Goal: Task Accomplishment & Management: Use online tool/utility

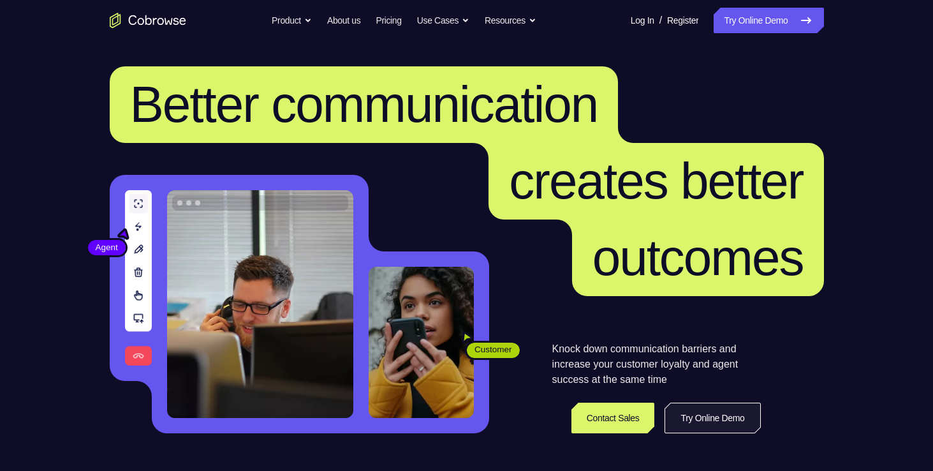
scroll to position [128, 0]
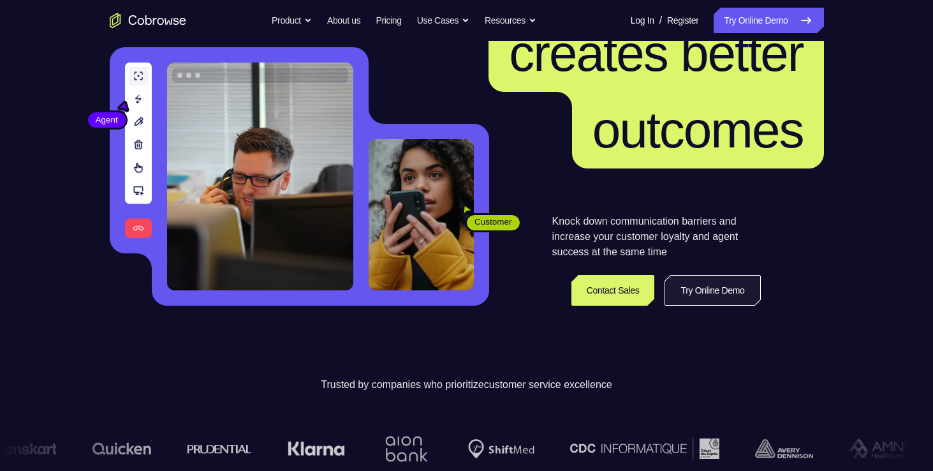
click at [705, 288] on link "Try Online Demo" at bounding box center [713, 290] width 96 height 31
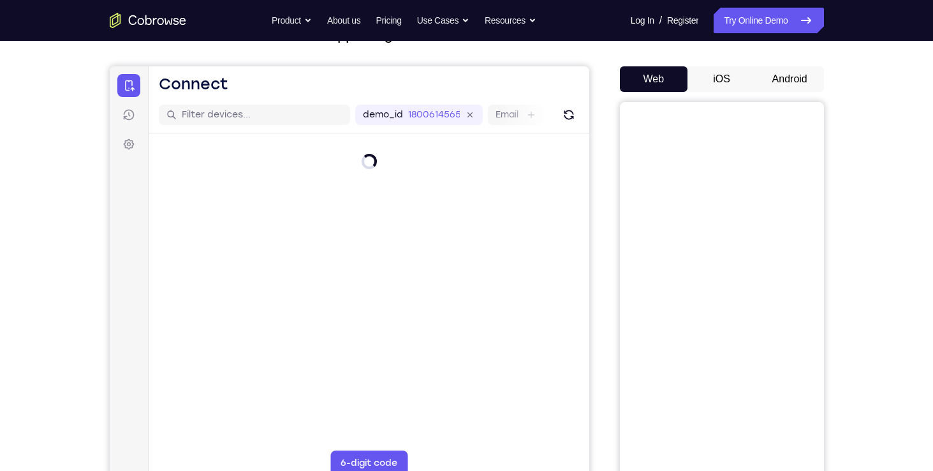
click at [797, 81] on button "Android" at bounding box center [790, 79] width 68 height 26
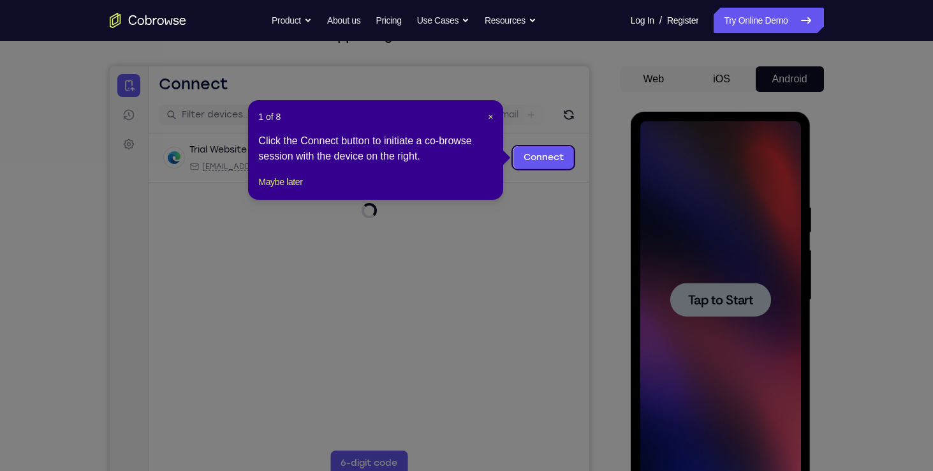
drag, startPoint x: 797, startPoint y: 81, endPoint x: 587, endPoint y: 149, distance: 220.6
click at [550, 163] on link "Connect" at bounding box center [543, 157] width 61 height 23
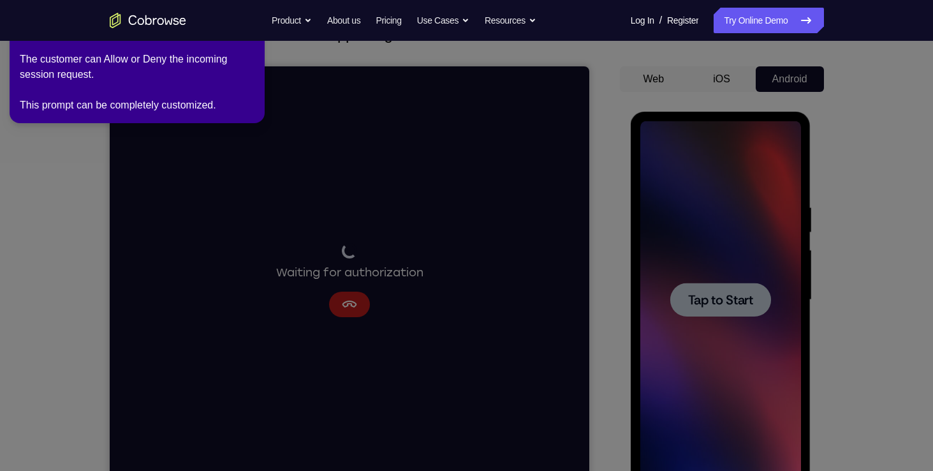
scroll to position [117, 0]
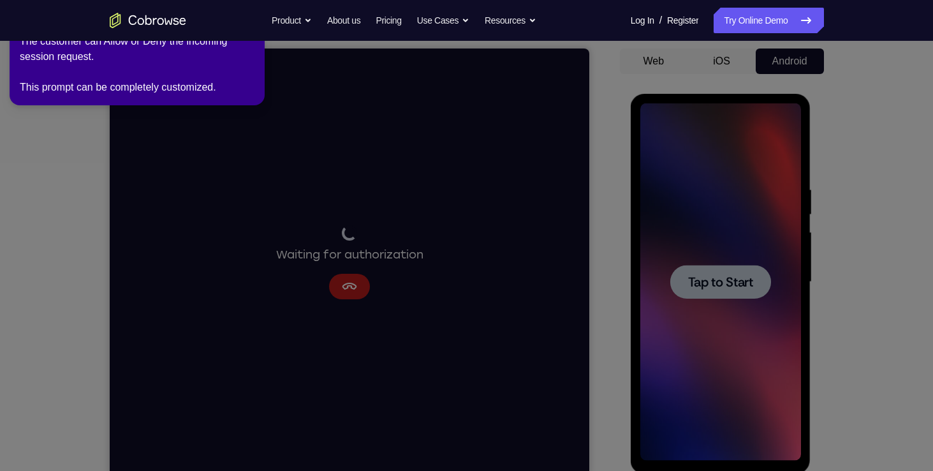
click at [358, 278] on icon at bounding box center [469, 233] width 948 height 476
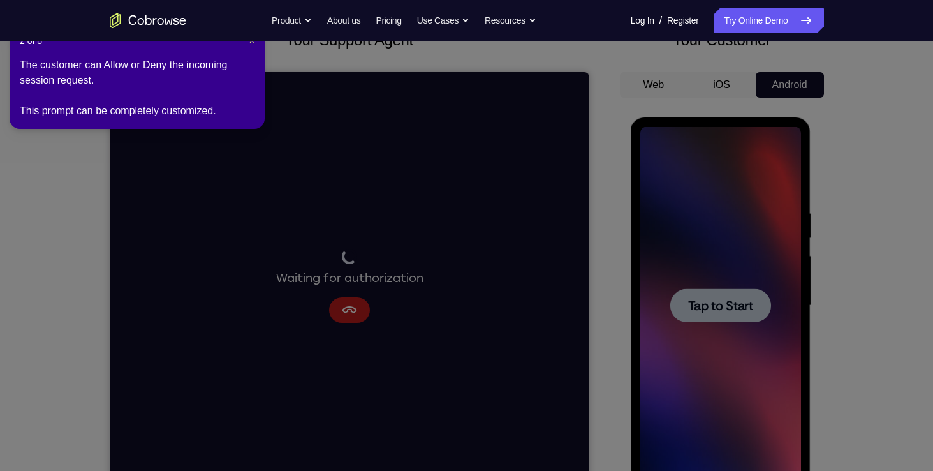
scroll to position [0, 0]
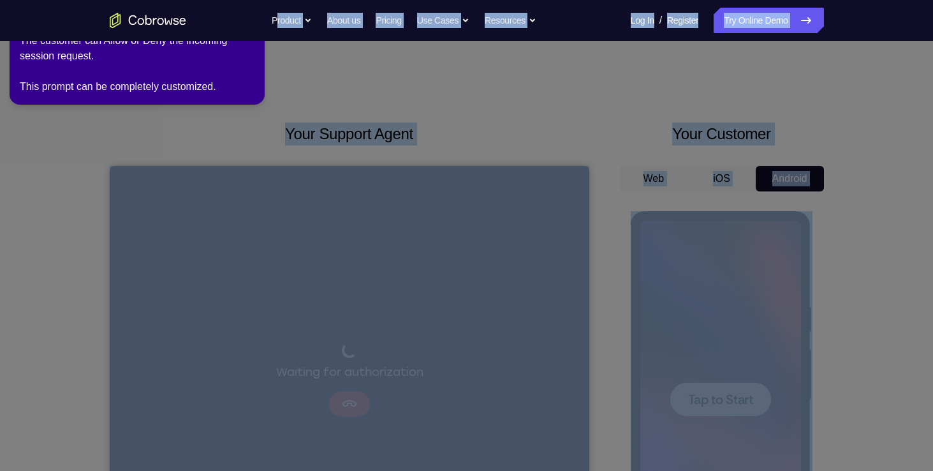
drag, startPoint x: 190, startPoint y: 31, endPoint x: 190, endPoint y: 191, distance: 160.7
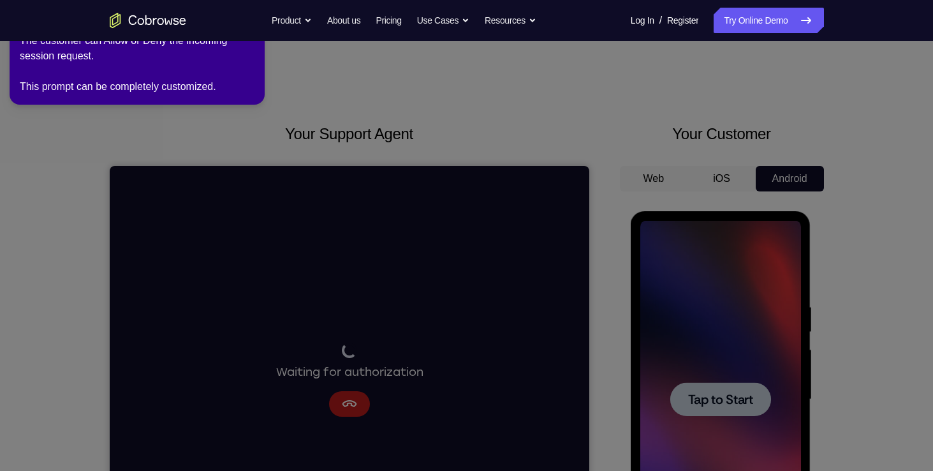
drag, startPoint x: 190, startPoint y: 191, endPoint x: 103, endPoint y: 191, distance: 86.7
click at [103, 191] on icon at bounding box center [469, 233] width 948 height 476
click at [105, 78] on div "The customer can Allow or Deny the incoming session request. This prompt can be…" at bounding box center [137, 63] width 235 height 61
click at [417, 284] on icon at bounding box center [469, 233] width 948 height 476
click at [797, 22] on link "Try Online Demo" at bounding box center [769, 21] width 110 height 26
